Goal: Task Accomplishment & Management: Complete application form

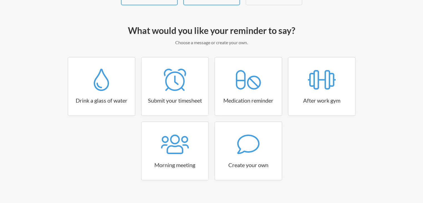
scroll to position [56, 0]
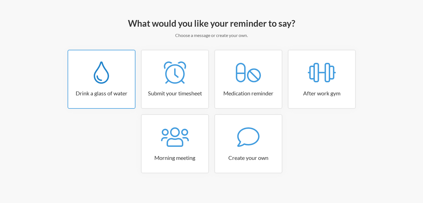
click at [113, 83] on link "Drink a glass of water" at bounding box center [102, 79] width 68 height 59
select select "06:30:00"
select select "true"
select select "11:00:00"
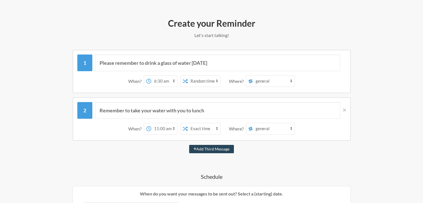
click at [215, 146] on button "Add Third Message" at bounding box center [211, 149] width 45 height 8
select select "12:00:00"
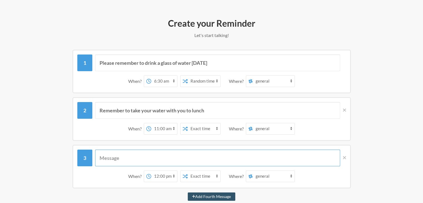
click at [136, 153] on input "text" at bounding box center [217, 158] width 245 height 17
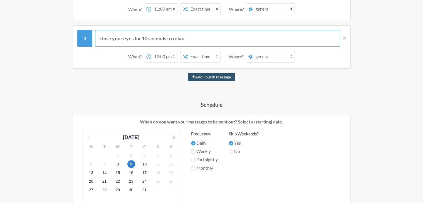
scroll to position [176, 0]
type input "close your eyes for 10 seconds to relax"
click at [212, 76] on button "Add Fourth Message" at bounding box center [212, 76] width 48 height 8
select select "13:00:00"
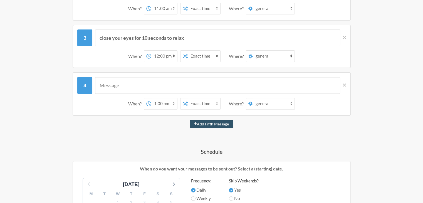
click at [214, 148] on h4 "Schedule" at bounding box center [211, 152] width 323 height 8
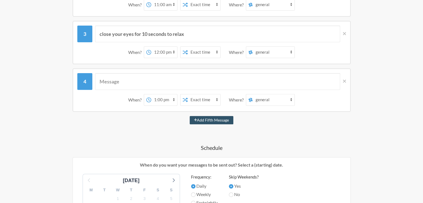
scroll to position [176, 0]
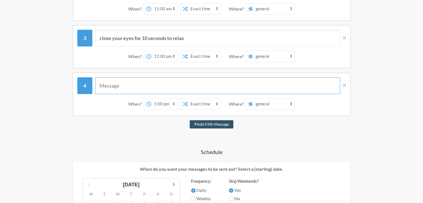
click at [125, 85] on input "text" at bounding box center [217, 85] width 245 height 17
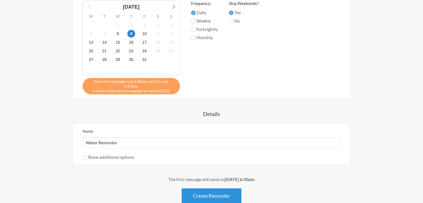
type input "Stretch your body or walk"
click at [225, 188] on button "Create Reminder" at bounding box center [212, 195] width 60 height 15
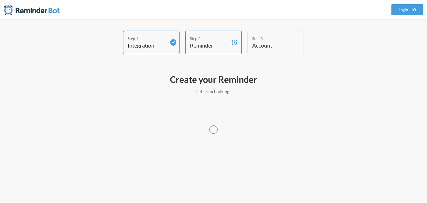
select select "UTC"
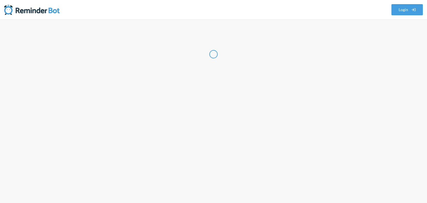
select select "IN"
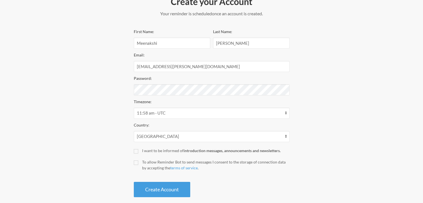
scroll to position [86, 0]
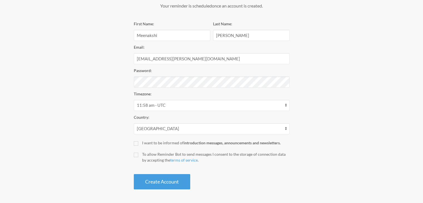
click at [346, 118] on div "Step 1 Integration Step 2 Reminder Step 3 Account Create your Account Your remi…" at bounding box center [212, 68] width 334 height 247
click at [168, 180] on button "Create Account" at bounding box center [162, 181] width 56 height 15
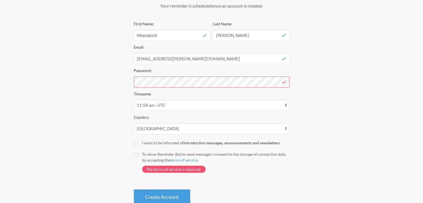
click at [135, 157] on label "To allow Reminder Bot to send messages I consent to the storage of connection d…" at bounding box center [212, 164] width 156 height 27
click at [135, 157] on input "To allow Reminder Bot to send messages I consent to the storage of connection d…" at bounding box center [136, 155] width 4 height 4
checkbox input "true"
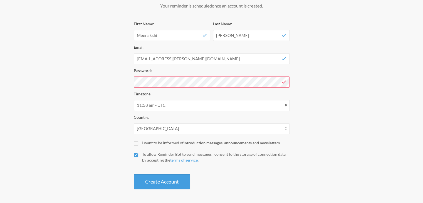
click at [138, 142] on label "I want to be informed of introduction messages, announcements and newsletters." at bounding box center [212, 143] width 156 height 6
click at [138, 142] on input "I want to be informed of introduction messages, announcements and newsletters." at bounding box center [136, 143] width 4 height 4
checkbox input "true"
click at [186, 177] on button "Create Account" at bounding box center [162, 181] width 56 height 15
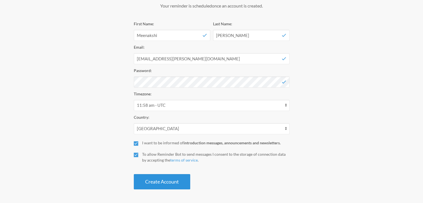
click at [173, 182] on button "Create Account" at bounding box center [162, 181] width 56 height 15
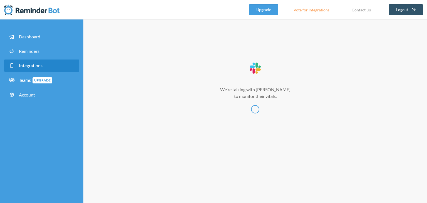
select select
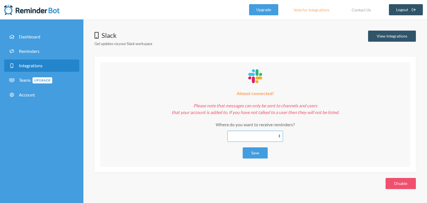
click at [280, 135] on select "**********" at bounding box center [255, 136] width 56 height 11
click at [198, 188] on div "**********" at bounding box center [255, 110] width 344 height 159
